Goal: Navigation & Orientation: Find specific page/section

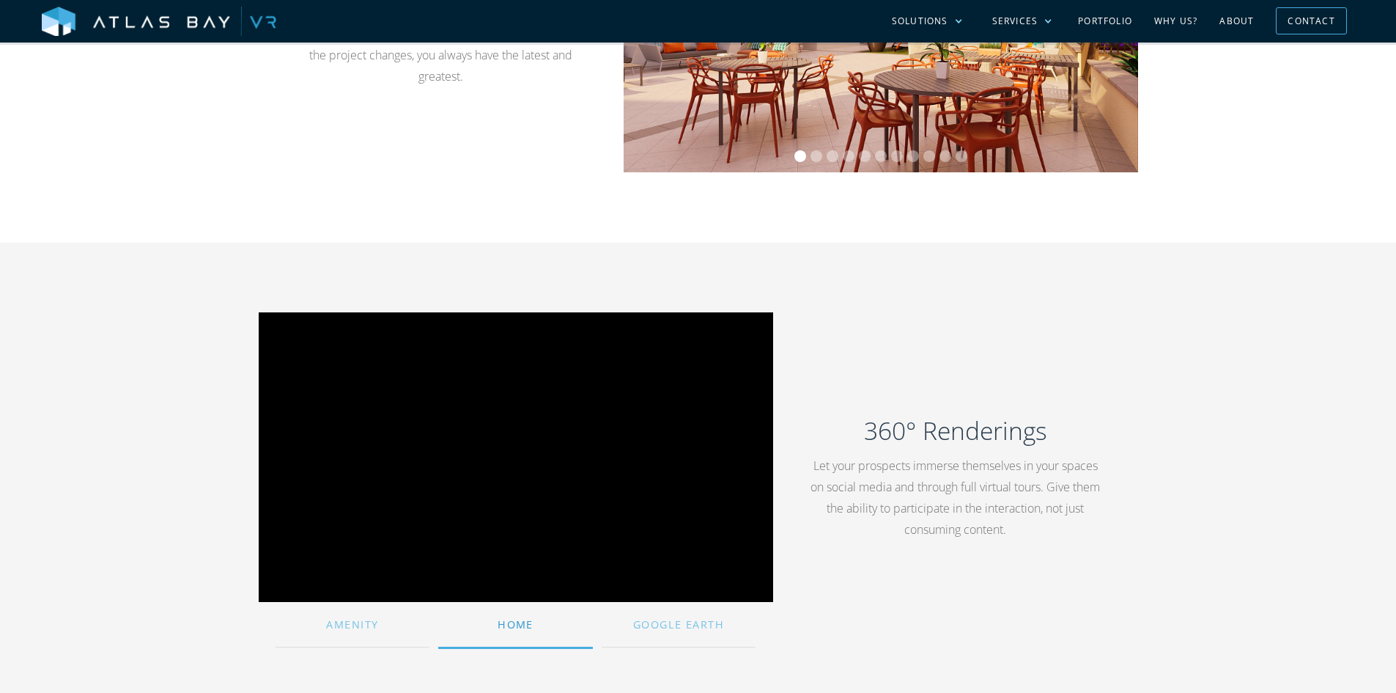
scroll to position [1100, 0]
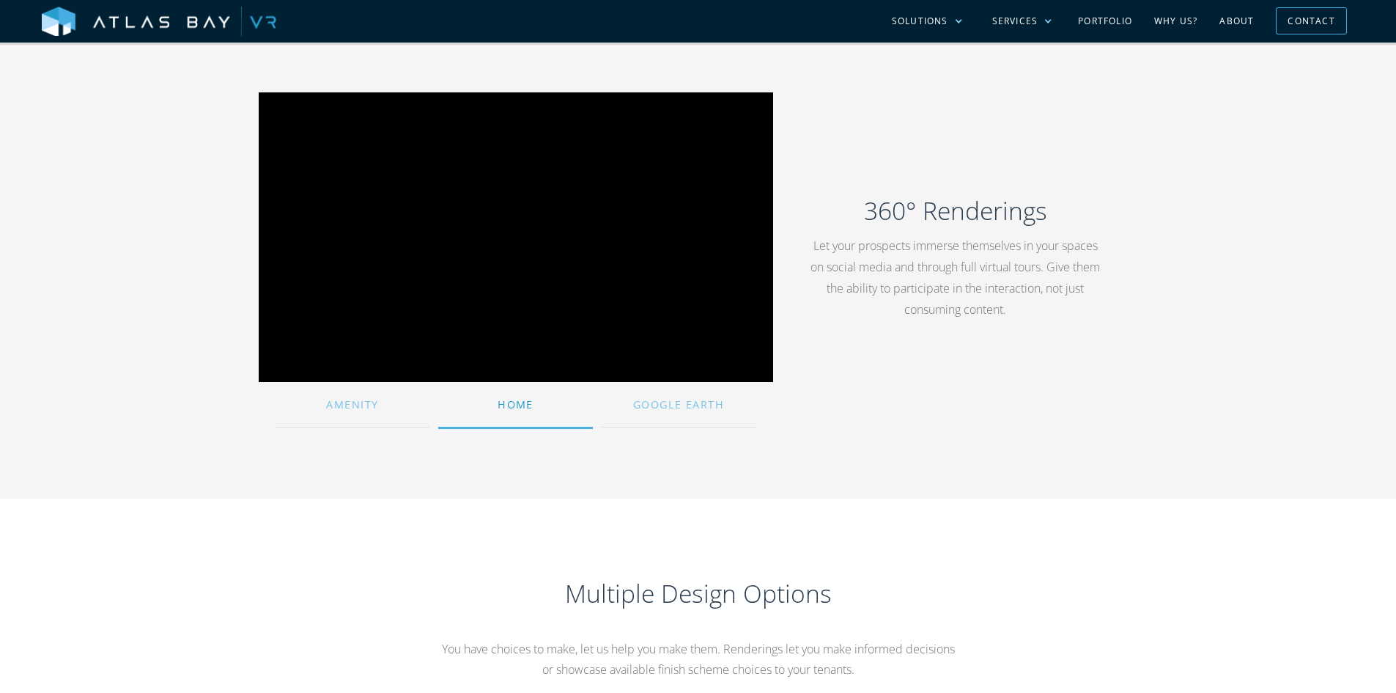
click at [530, 412] on div "Home" at bounding box center [515, 405] width 155 height 32
click at [377, 411] on div "Amenity" at bounding box center [353, 405] width 155 height 32
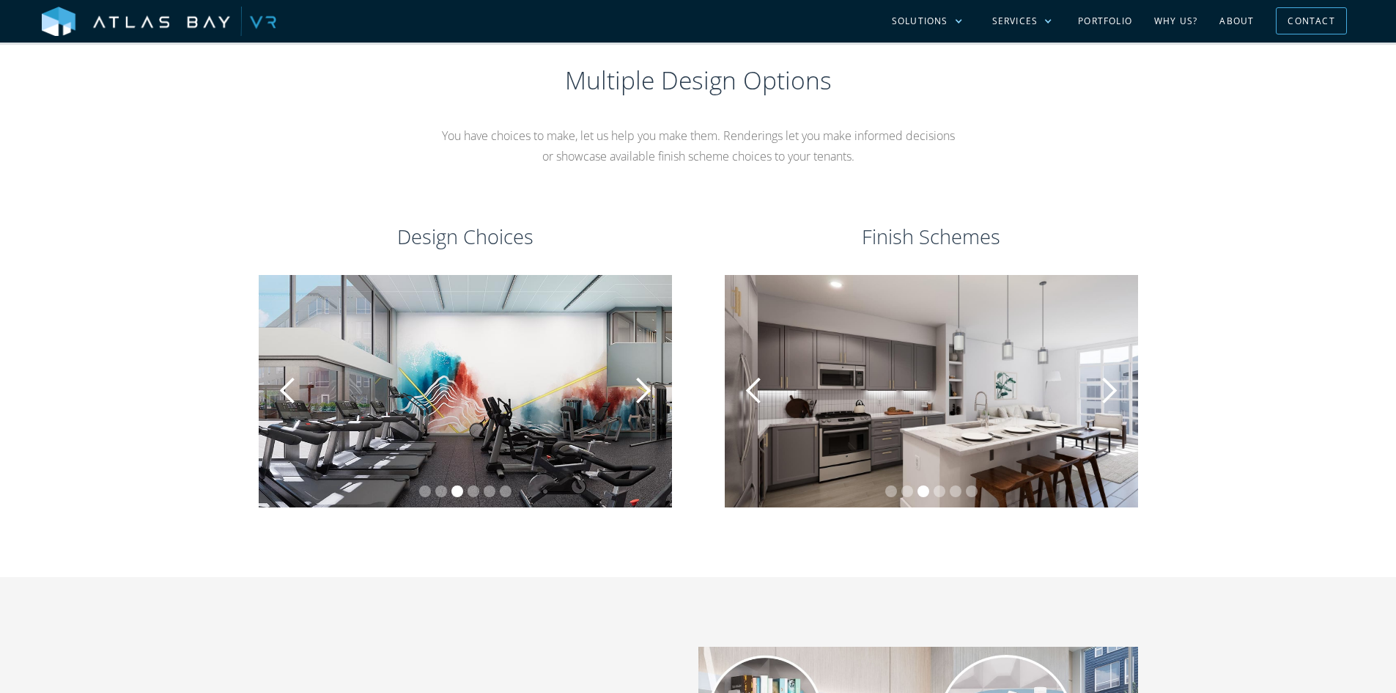
scroll to position [1686, 0]
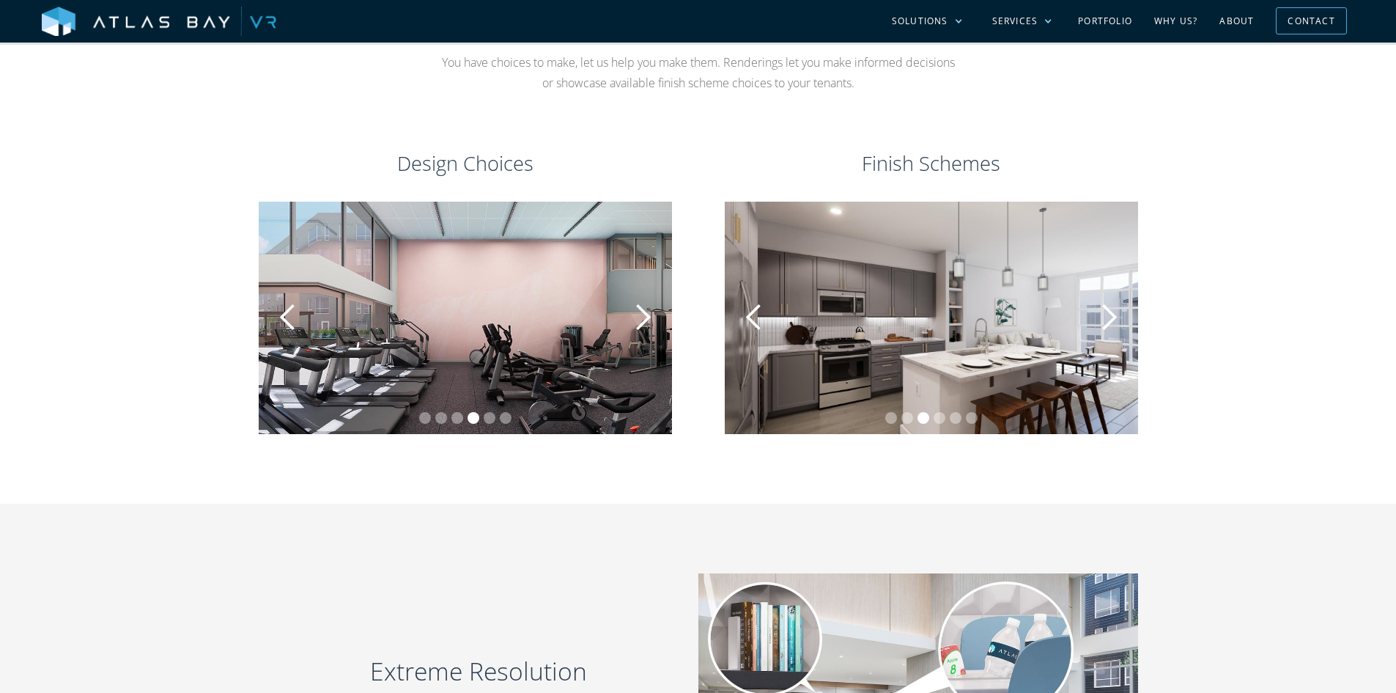
click at [1109, 312] on div "next slide" at bounding box center [1108, 317] width 29 height 29
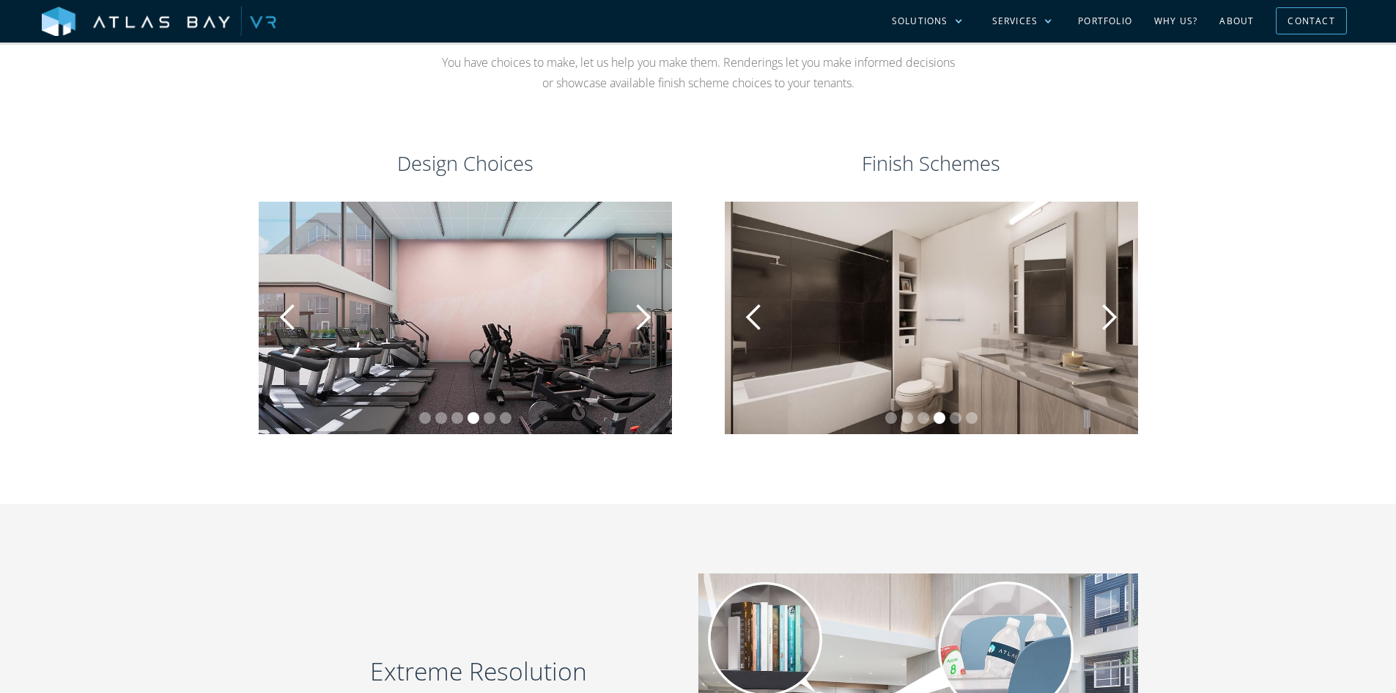
click at [1109, 312] on div "next slide" at bounding box center [1108, 317] width 29 height 29
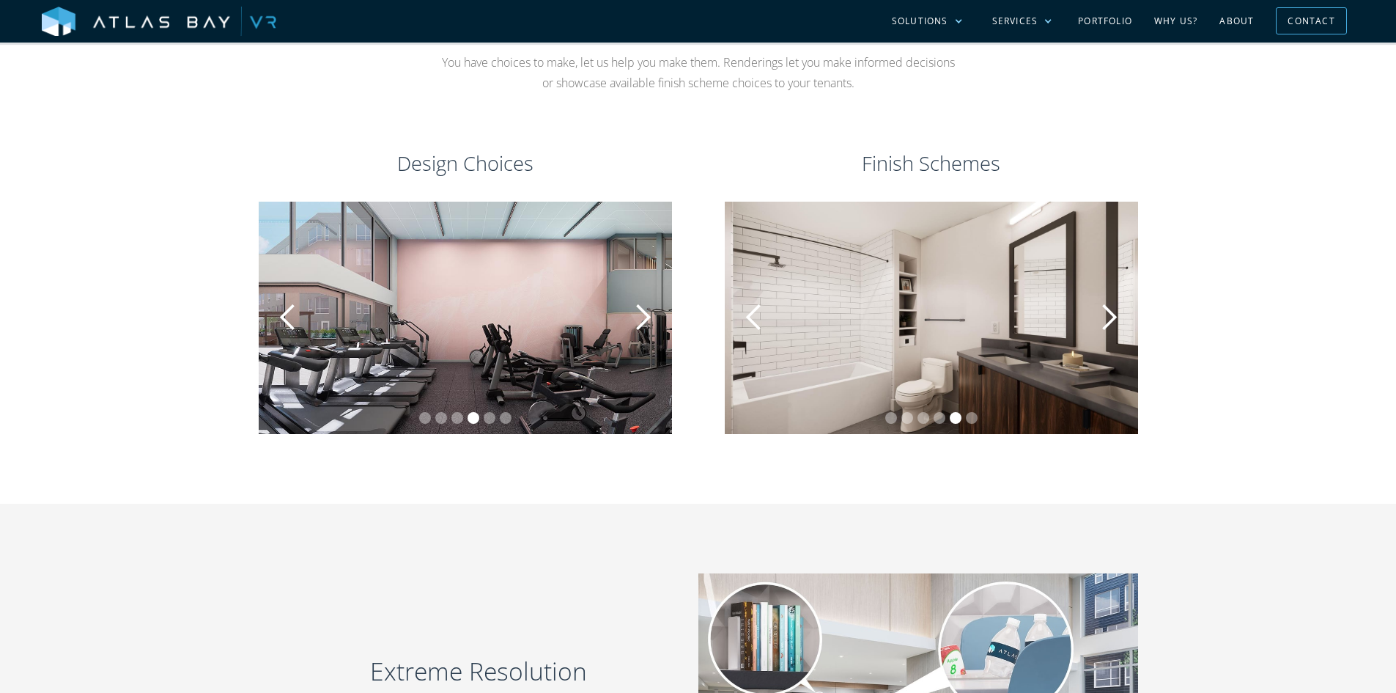
click at [1109, 312] on div "next slide" at bounding box center [1108, 317] width 29 height 29
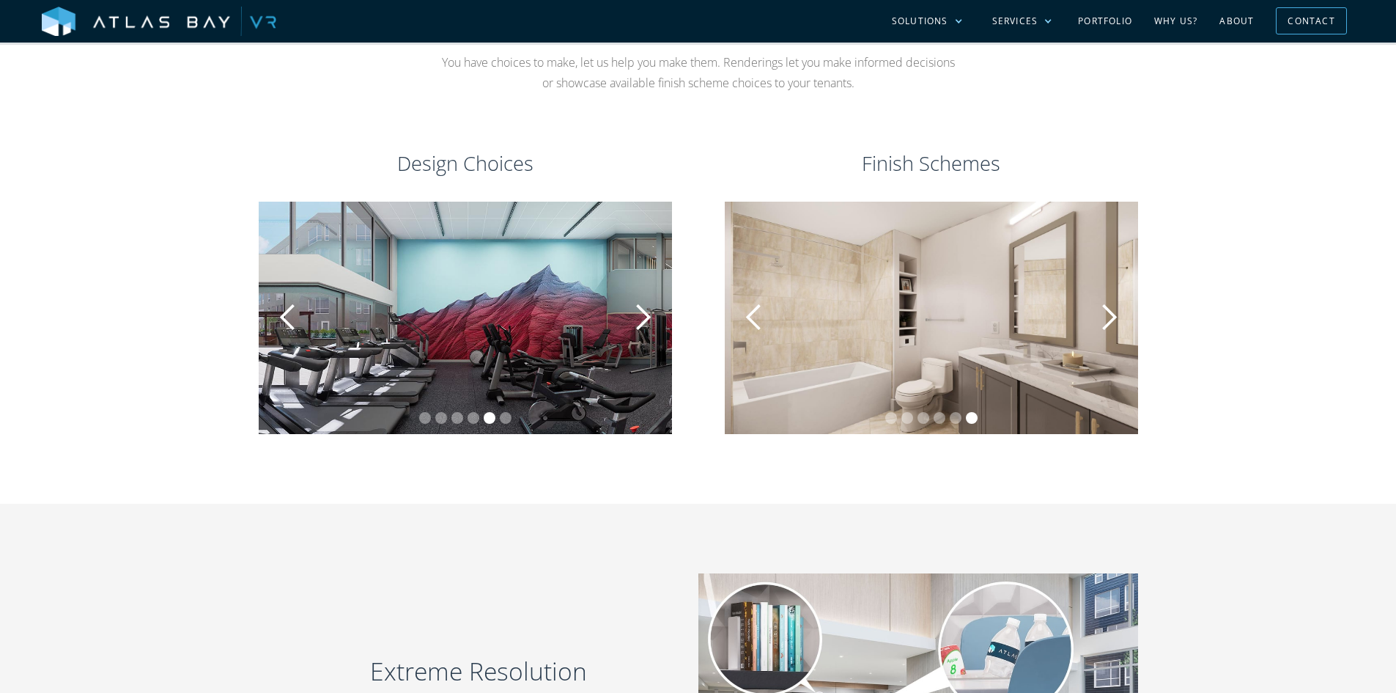
click at [1109, 312] on div "next slide" at bounding box center [1108, 317] width 29 height 29
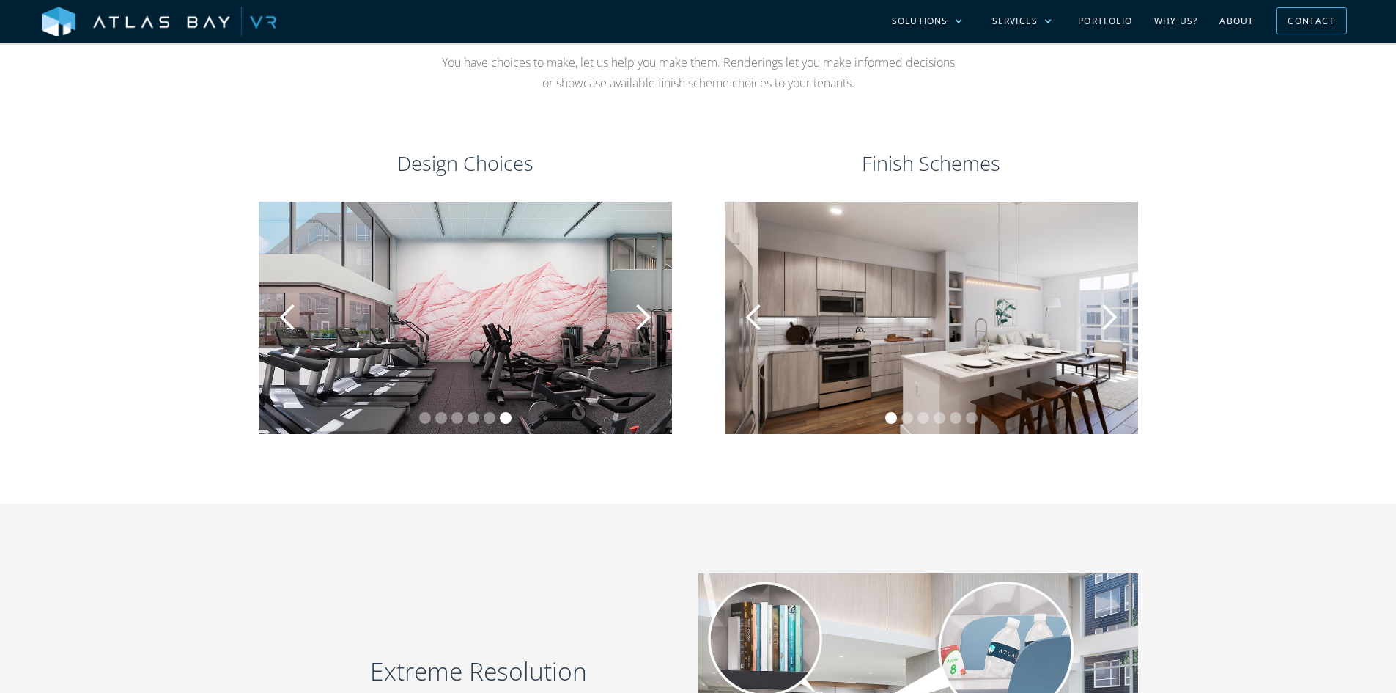
click at [649, 321] on div "next slide" at bounding box center [642, 317] width 29 height 29
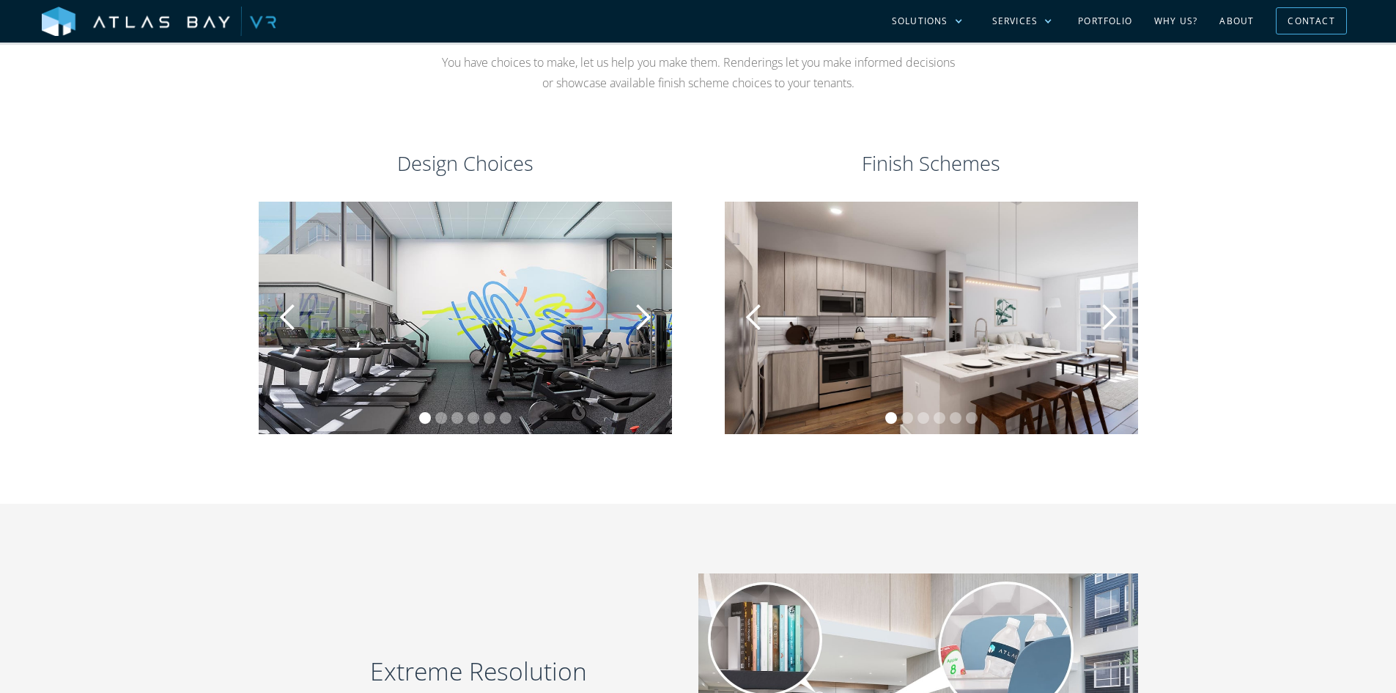
click at [649, 321] on div "next slide" at bounding box center [642, 317] width 29 height 29
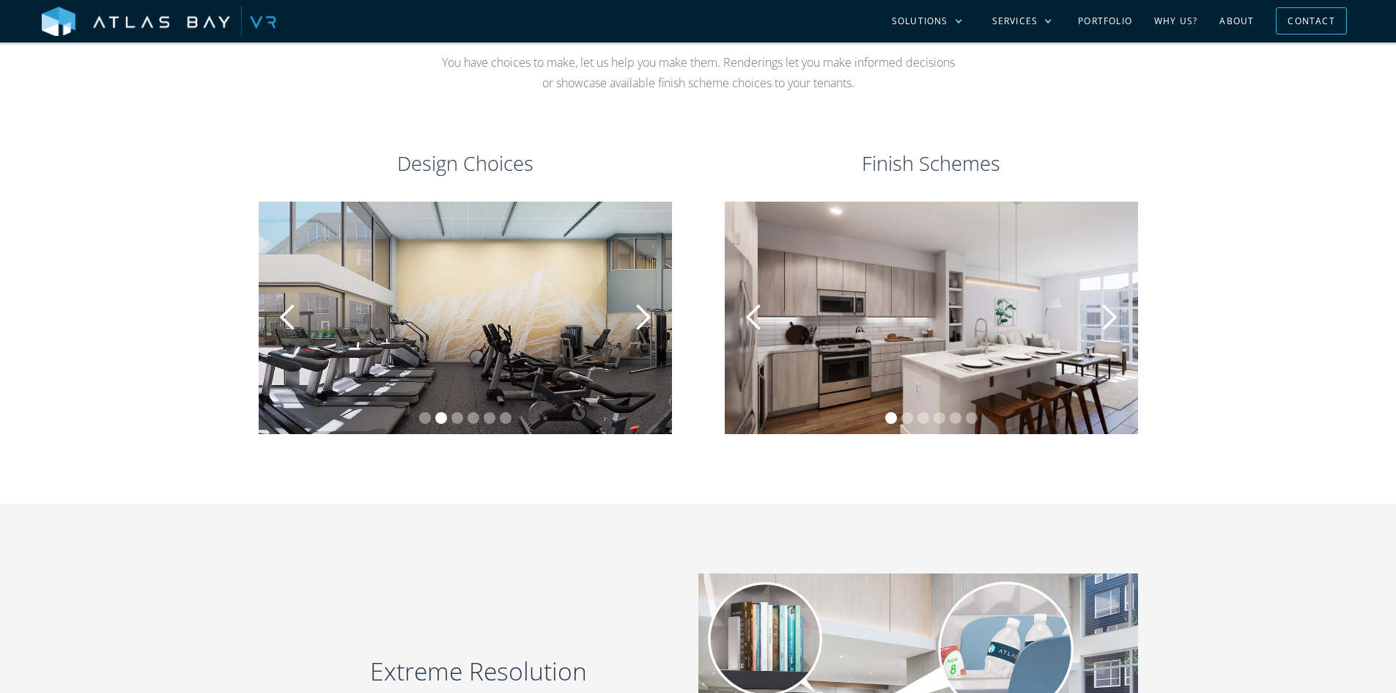
click at [649, 321] on div "next slide" at bounding box center [642, 317] width 29 height 29
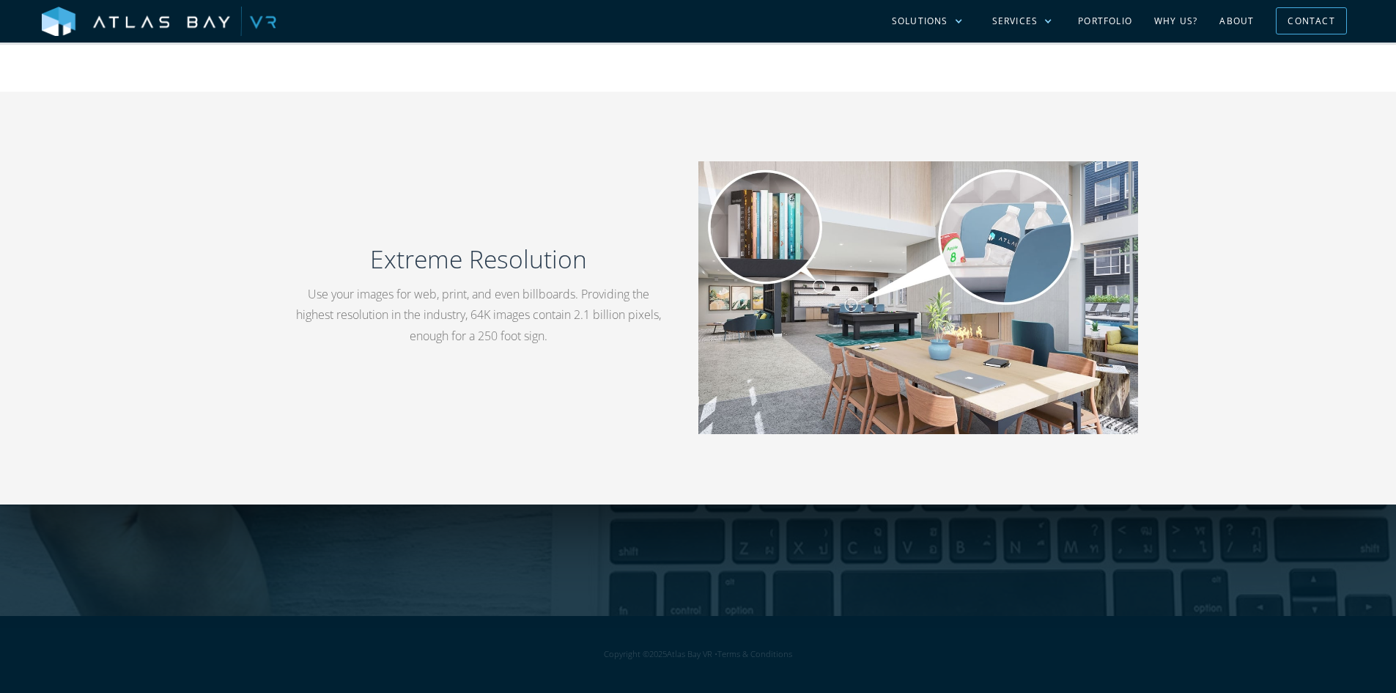
scroll to position [1805, 0]
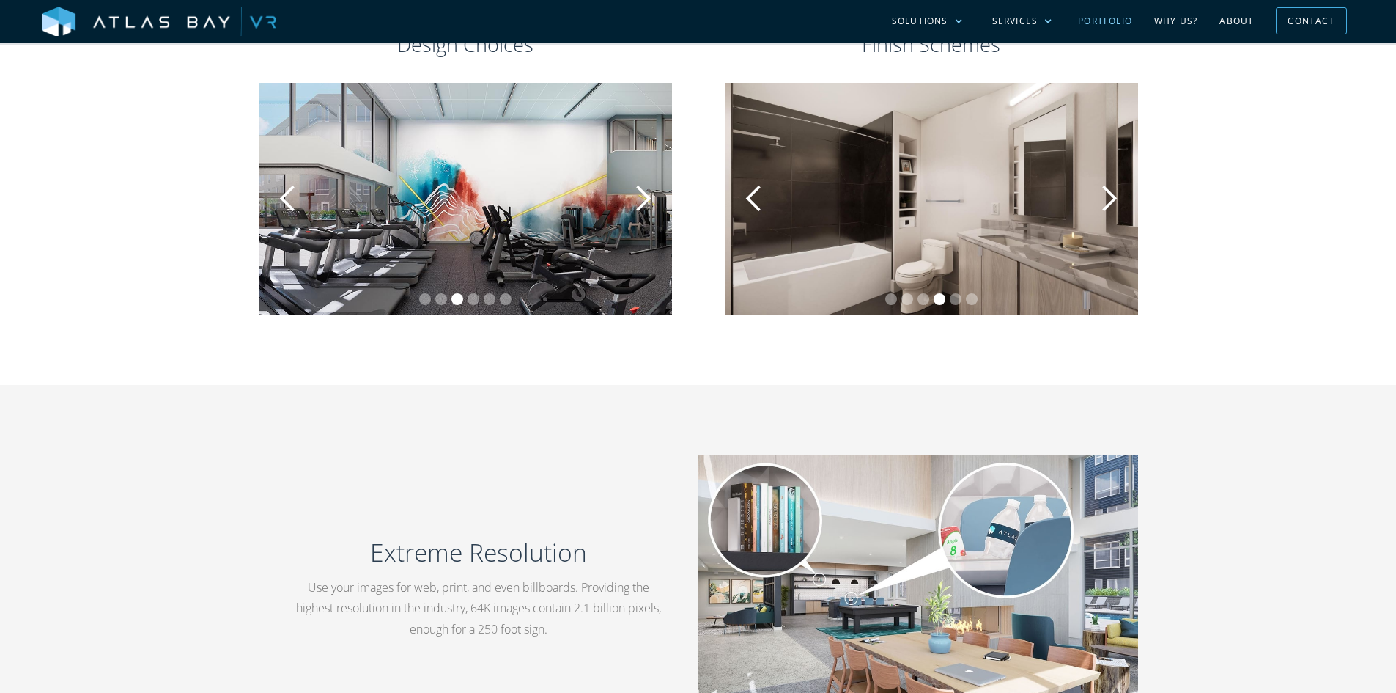
click at [1112, 25] on link "Portfolio" at bounding box center [1105, 21] width 76 height 43
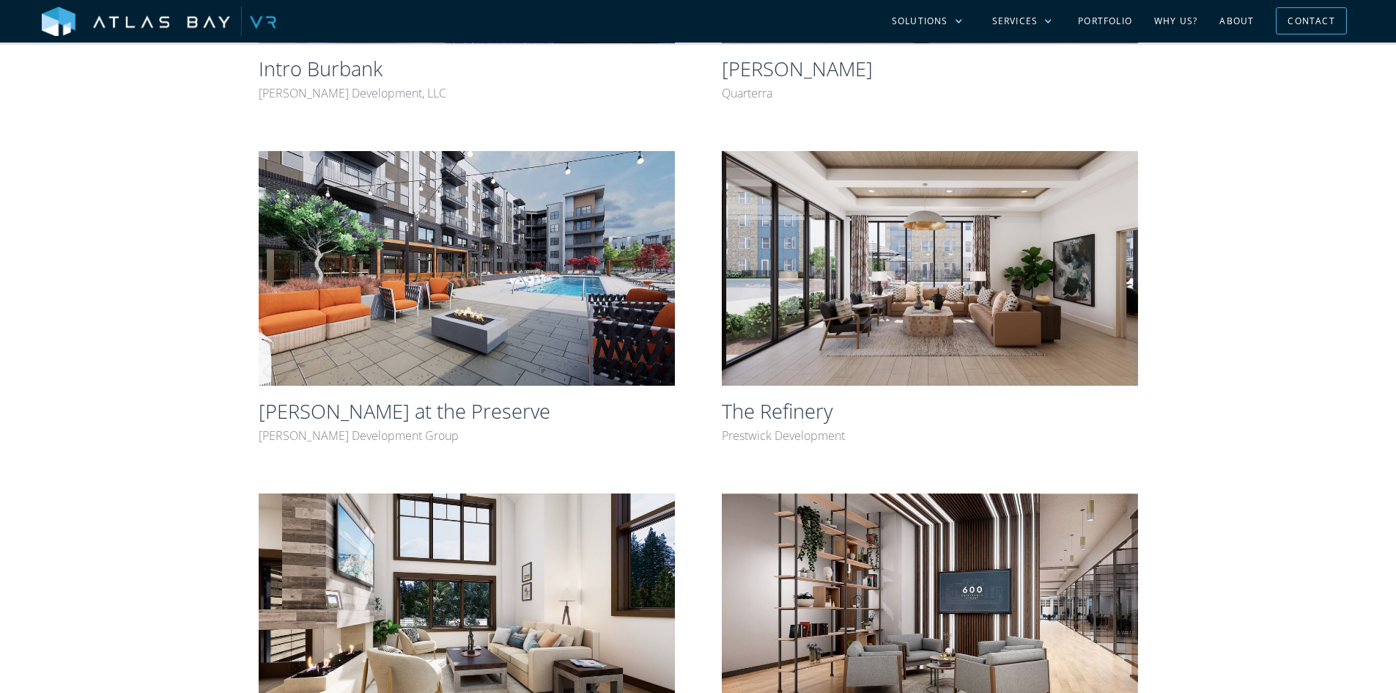
scroll to position [733, 0]
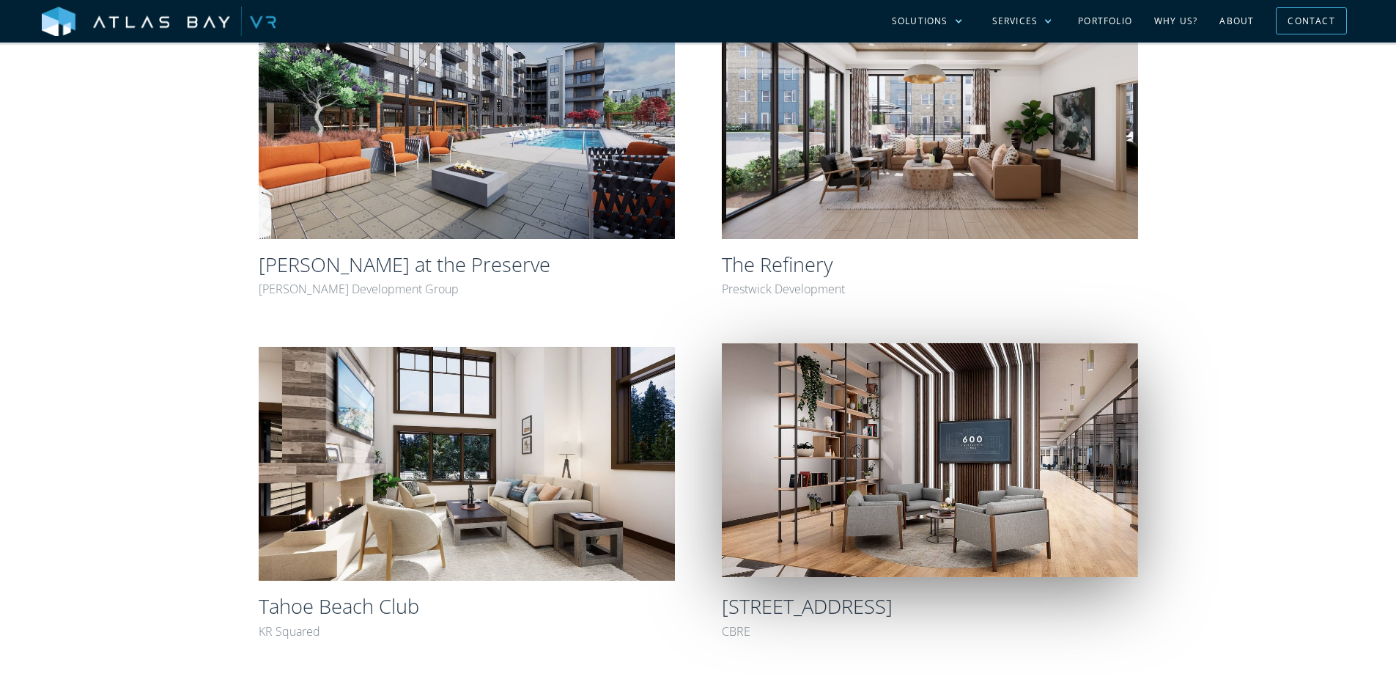
click at [1023, 479] on img at bounding box center [930, 460] width 416 height 235
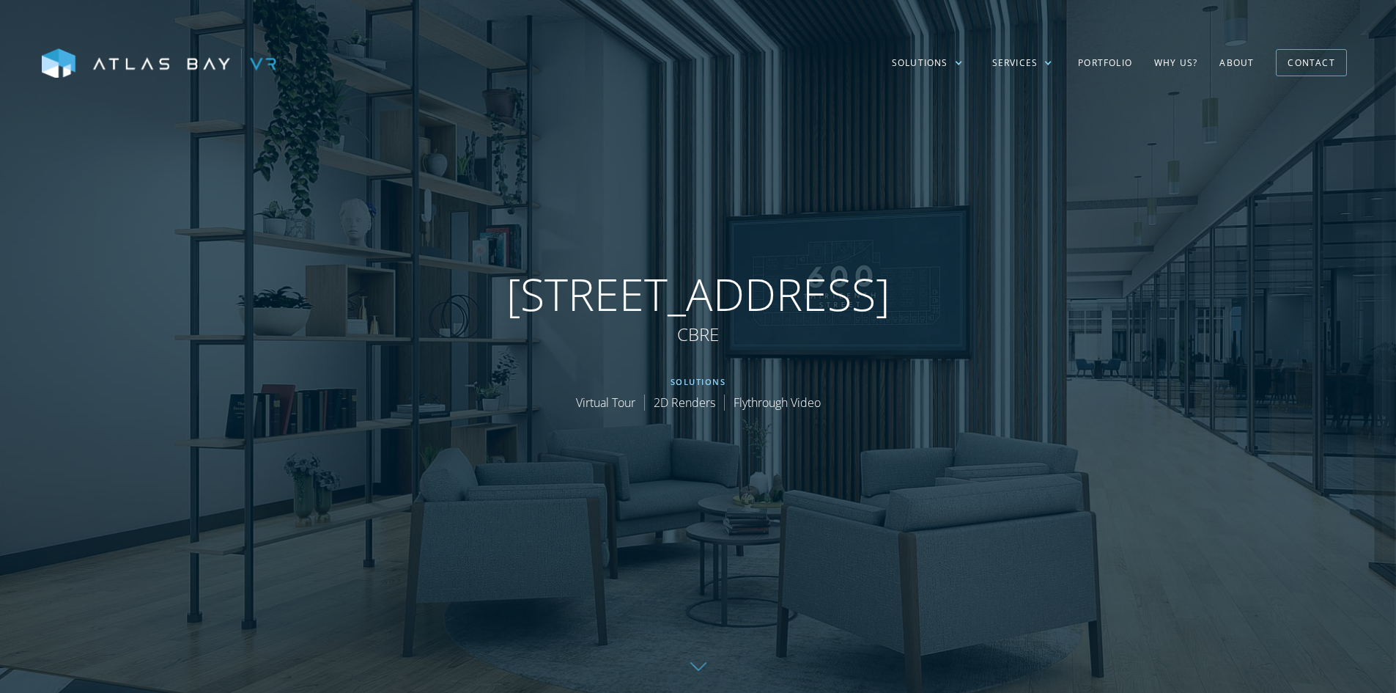
scroll to position [293, 0]
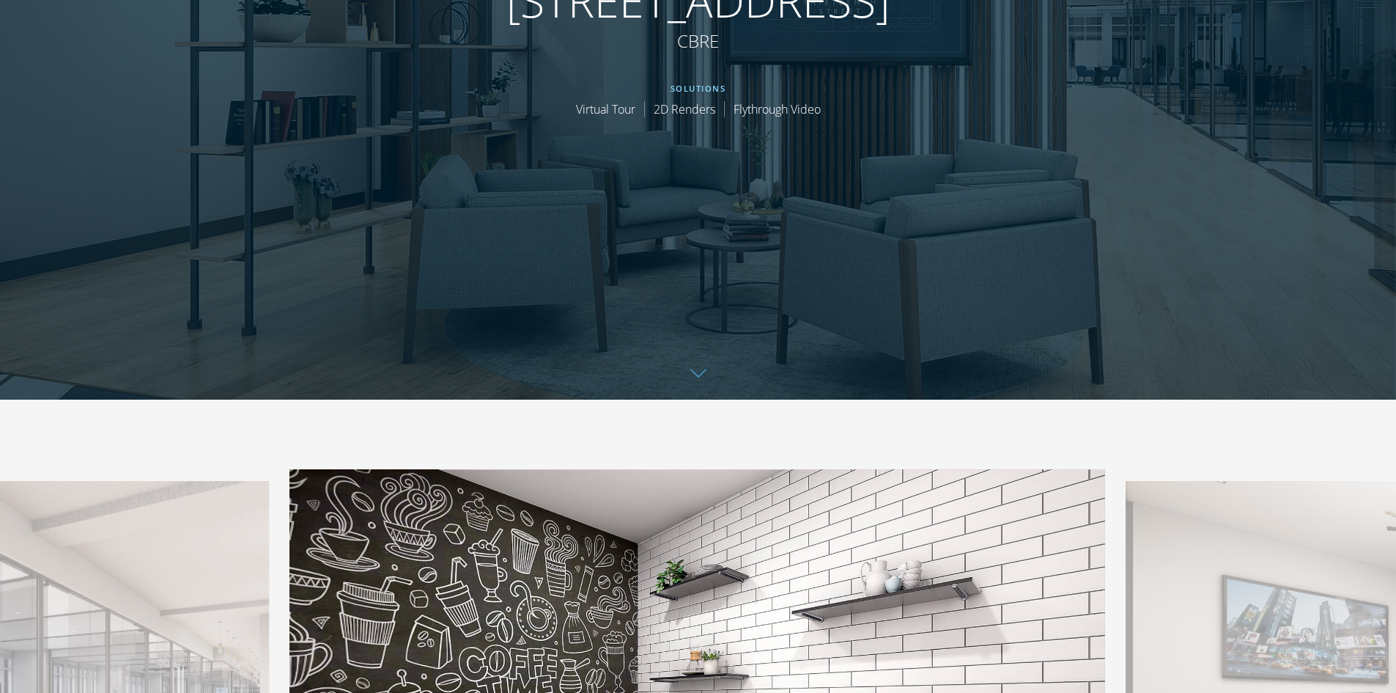
click at [590, 110] on link "Virtual Tour" at bounding box center [605, 109] width 59 height 16
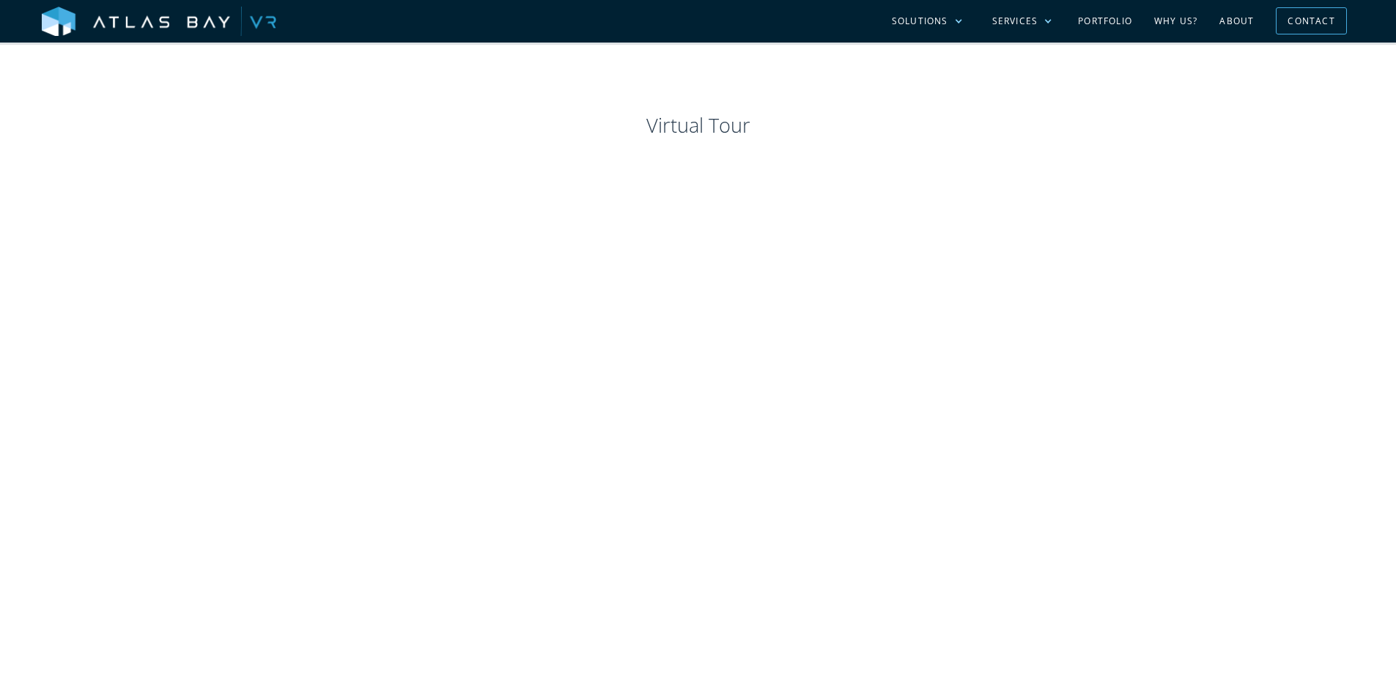
scroll to position [1429, 0]
